Goal: Transaction & Acquisition: Purchase product/service

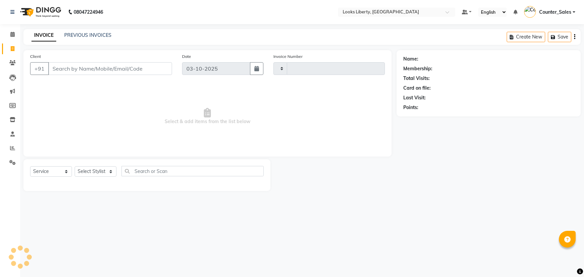
select select "service"
type input "2888"
type input "S"
select select "4321"
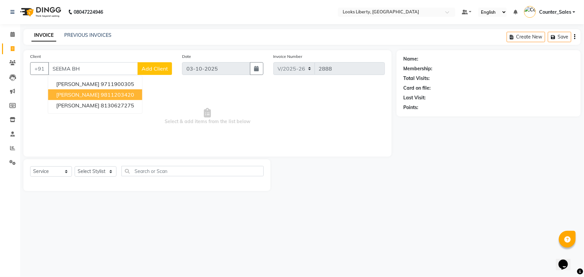
click at [134, 98] on button "[PERSON_NAME] 9811203420" at bounding box center [95, 94] width 94 height 11
type input "9811203420"
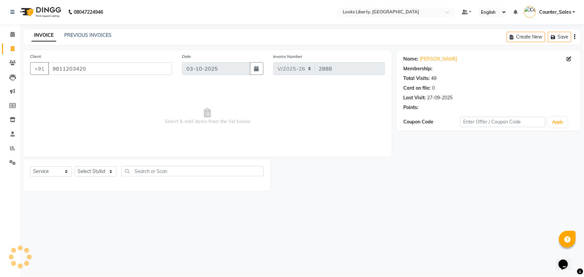
select select "1: Object"
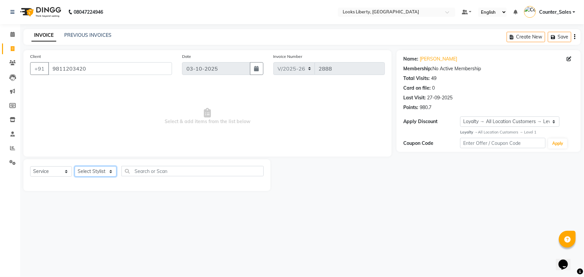
click at [103, 167] on select "Select Stylist [PERSON_NAME] art Counter_Sales Manish_pdct Meet [PERSON_NAME] […" at bounding box center [96, 171] width 42 height 10
click at [75, 166] on select "Select Stylist [PERSON_NAME] art Counter_Sales Manish_pdct Meet [PERSON_NAME] […" at bounding box center [96, 171] width 42 height 10
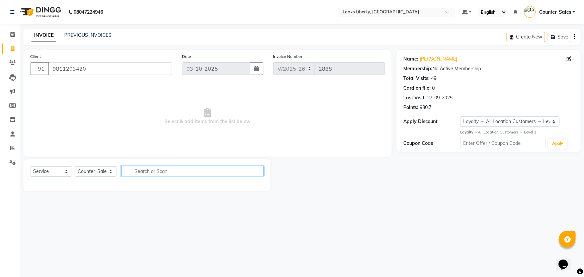
click at [160, 174] on input "text" at bounding box center [193, 171] width 142 height 10
click at [108, 169] on select "Select Stylist [PERSON_NAME] art Counter_Sales Manish_pdct Meet [PERSON_NAME] […" at bounding box center [96, 171] width 42 height 10
select select "84468"
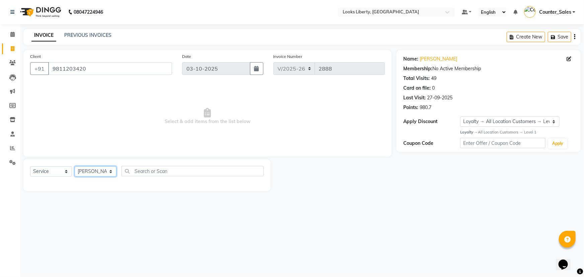
click at [75, 166] on select "Select Stylist [PERSON_NAME] art Counter_Sales Manish_pdct Meet [PERSON_NAME] […" at bounding box center [96, 171] width 42 height 10
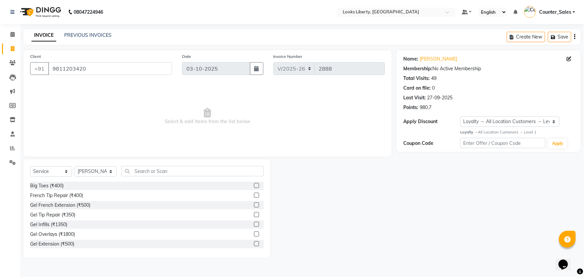
click at [159, 177] on div "Select Service Product Membership Package Voucher Prepaid Gift Card Select Styl…" at bounding box center [147, 174] width 234 height 16
click at [158, 173] on input "text" at bounding box center [193, 171] width 142 height 10
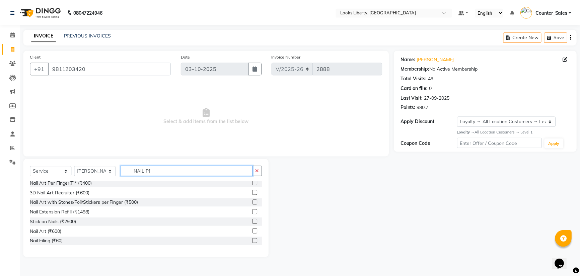
scroll to position [69, 0]
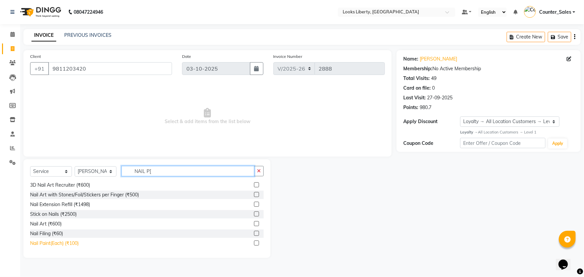
type input "NAIL P["
click at [54, 242] on div "Nail Paint(Each) (₹100)" at bounding box center [54, 243] width 49 height 7
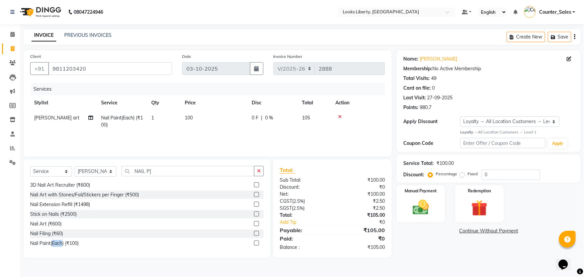
click at [54, 242] on div "Nail Paint(Each) (₹100)" at bounding box center [54, 243] width 49 height 7
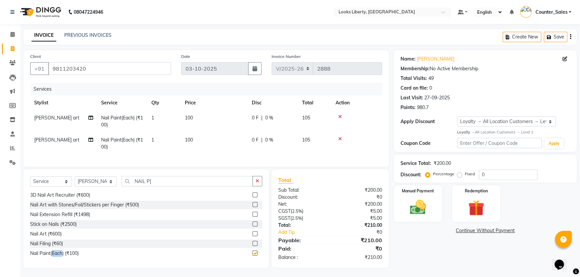
checkbox input "false"
click at [485, 175] on input "0" at bounding box center [508, 175] width 59 height 10
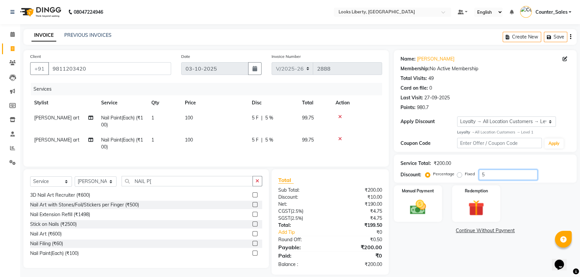
type input "5"
drag, startPoint x: 471, startPoint y: 254, endPoint x: 471, endPoint y: 259, distance: 4.4
click at [471, 259] on div "Name: [PERSON_NAME] Membership: No Active Membership Total Visits: 49 Card on f…" at bounding box center [488, 162] width 188 height 225
click at [412, 206] on img at bounding box center [417, 207] width 27 height 19
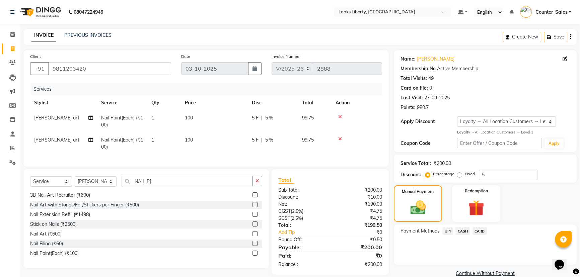
click at [477, 231] on span "CARD" at bounding box center [479, 231] width 14 height 8
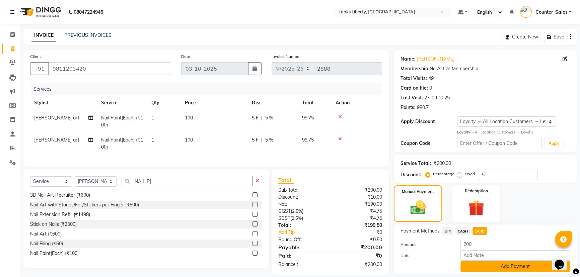
click at [477, 263] on button "Add Payment" at bounding box center [514, 266] width 109 height 10
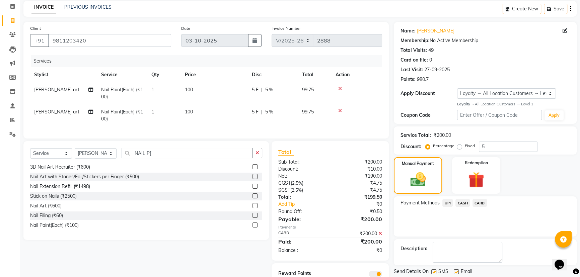
scroll to position [60, 0]
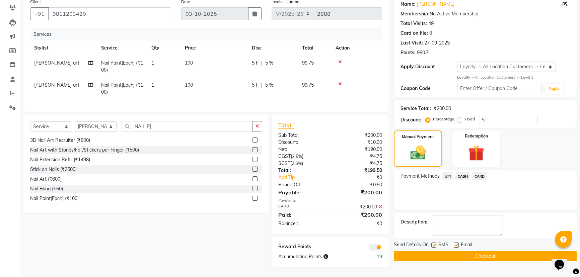
click at [397, 251] on button "Checkout" at bounding box center [485, 256] width 183 height 10
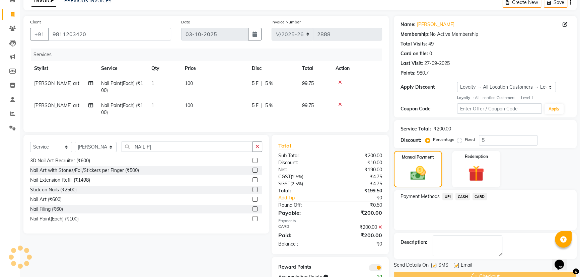
scroll to position [0, 0]
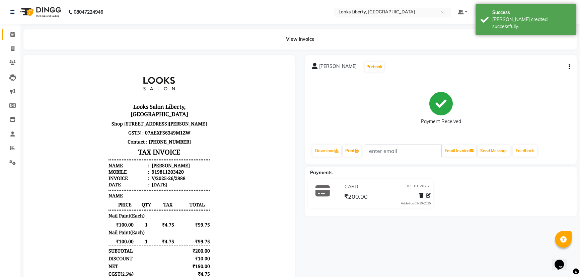
drag, startPoint x: 9, startPoint y: 30, endPoint x: 14, endPoint y: 32, distance: 5.6
click at [9, 30] on link "Calendar" at bounding box center [10, 34] width 16 height 11
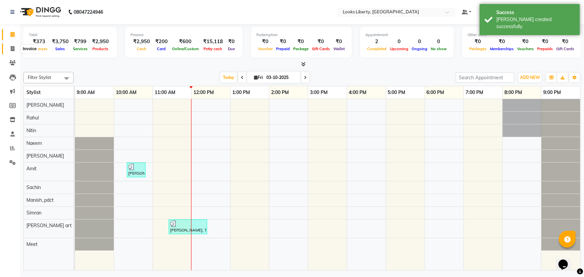
click at [12, 48] on icon at bounding box center [13, 48] width 4 height 5
select select "service"
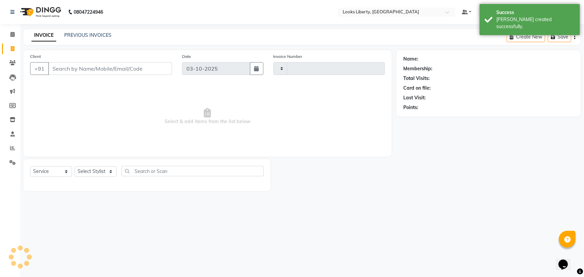
type input "2889"
select select "4321"
click at [80, 37] on link "PREVIOUS INVOICES" at bounding box center [87, 35] width 47 height 6
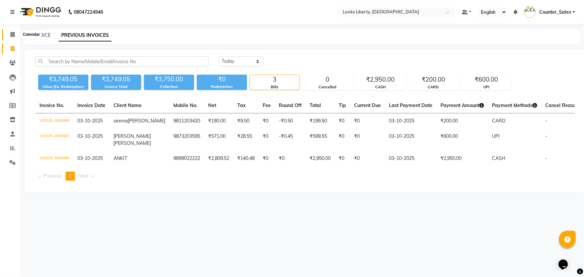
click at [14, 35] on icon at bounding box center [12, 34] width 4 height 5
